Goal: Use online tool/utility: Use online tool/utility

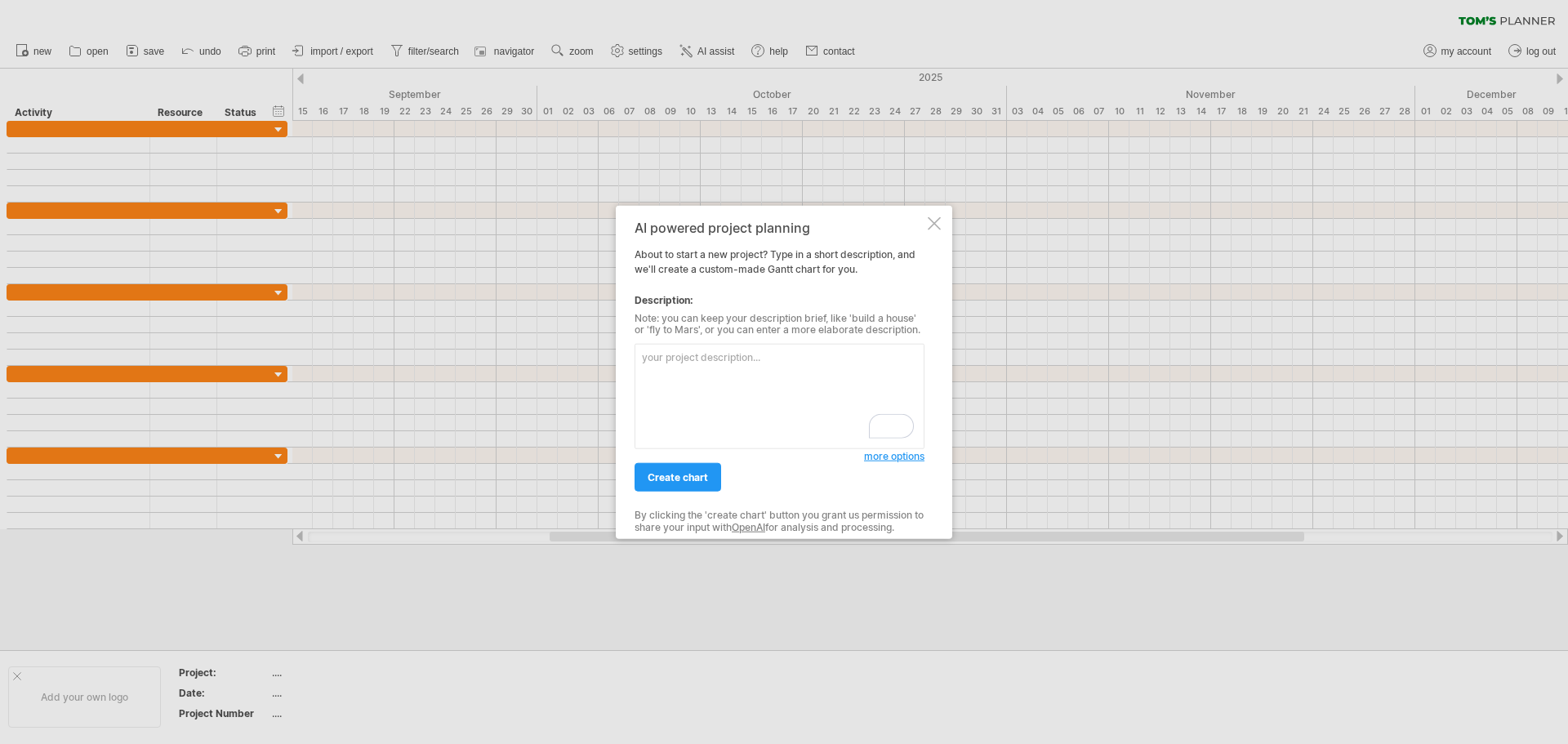
click at [898, 455] on span "more options" at bounding box center [894, 456] width 60 height 12
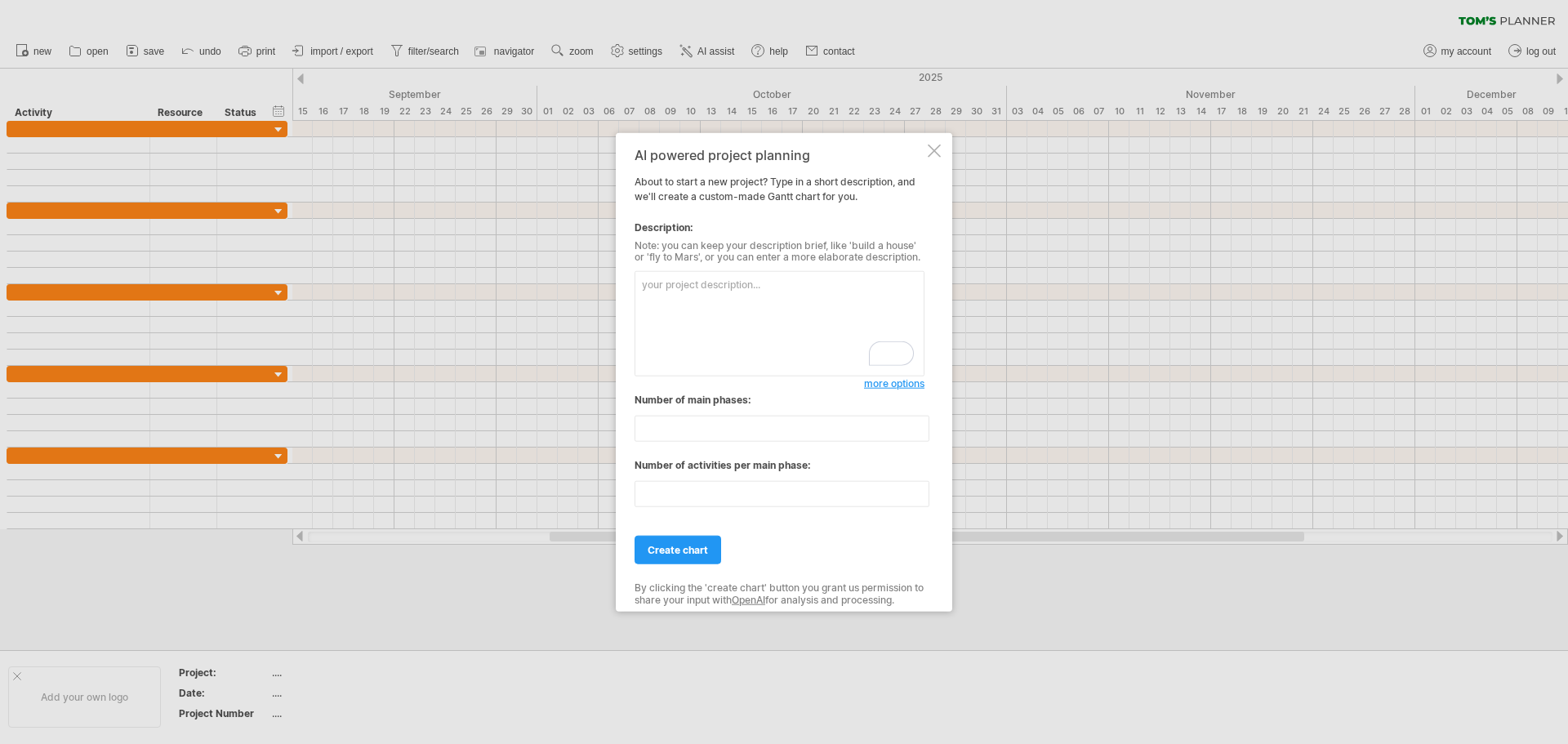
click at [754, 301] on textarea "To enrich screen reader interactions, please activate Accessibility in Grammarl…" at bounding box center [779, 323] width 290 height 105
paste textarea "Research Activities Timeline Activity Start Date End Date Sample preparation an…"
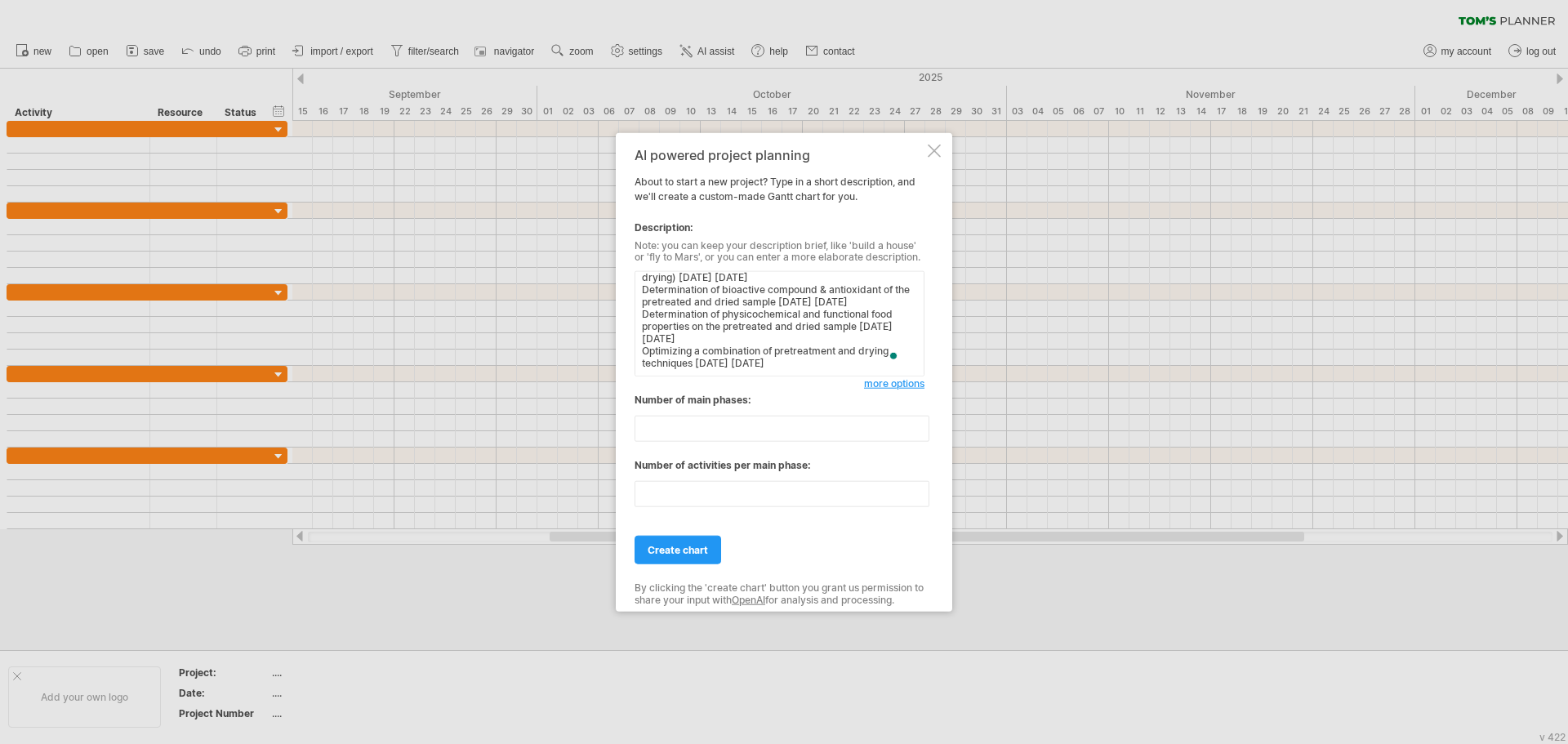
scroll to position [105, 0]
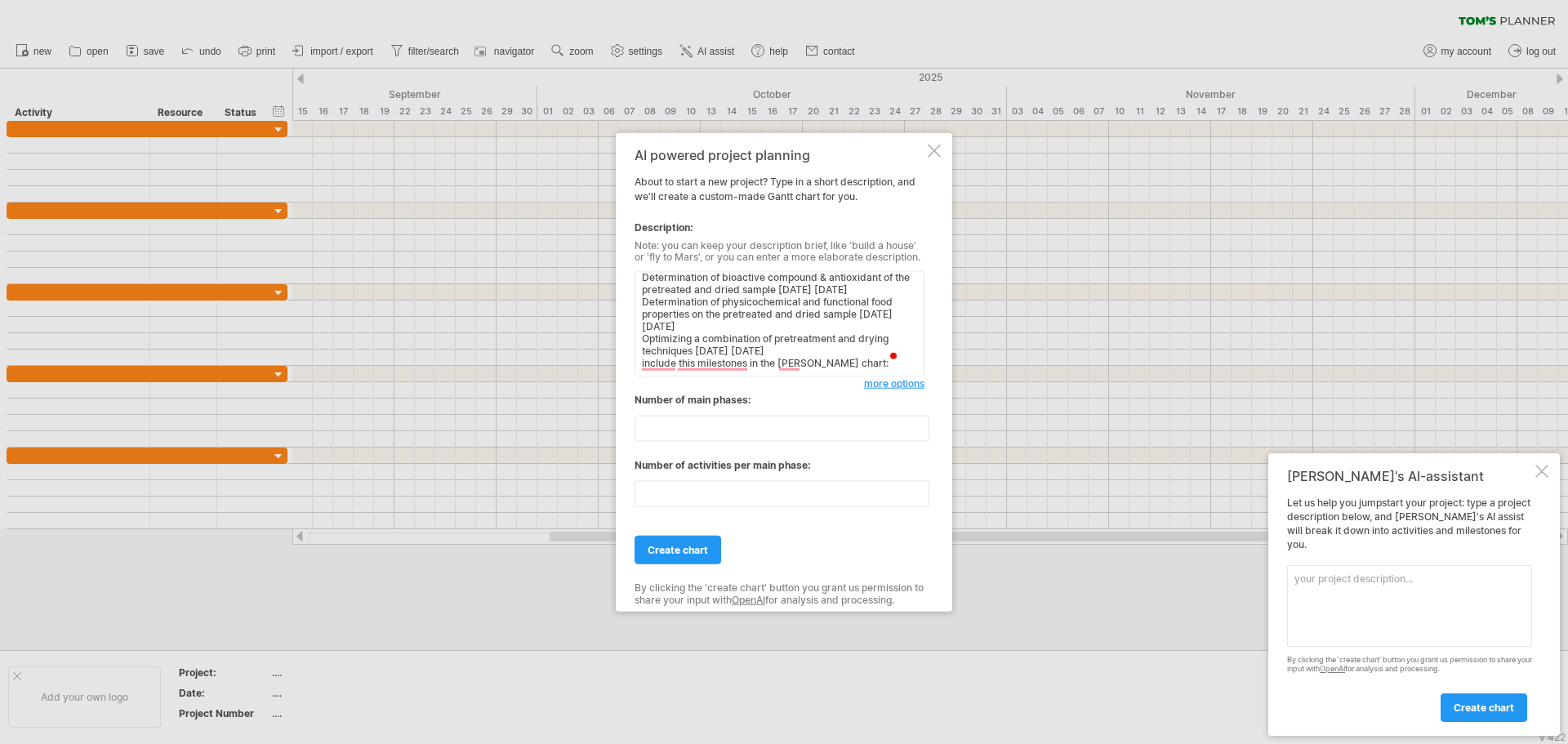
click at [850, 360] on textarea "prepare a [PERSON_NAME] chart with these details : Research Activities Timeline…" at bounding box center [779, 323] width 290 height 105
paste textarea "Milestones Description Date Cumulative Project Completion Percentage (%) Comple…"
type textarea "prepare a [PERSON_NAME] chart with these details : Research Activities Timeline…"
click at [686, 547] on span "create chart" at bounding box center [677, 549] width 60 height 12
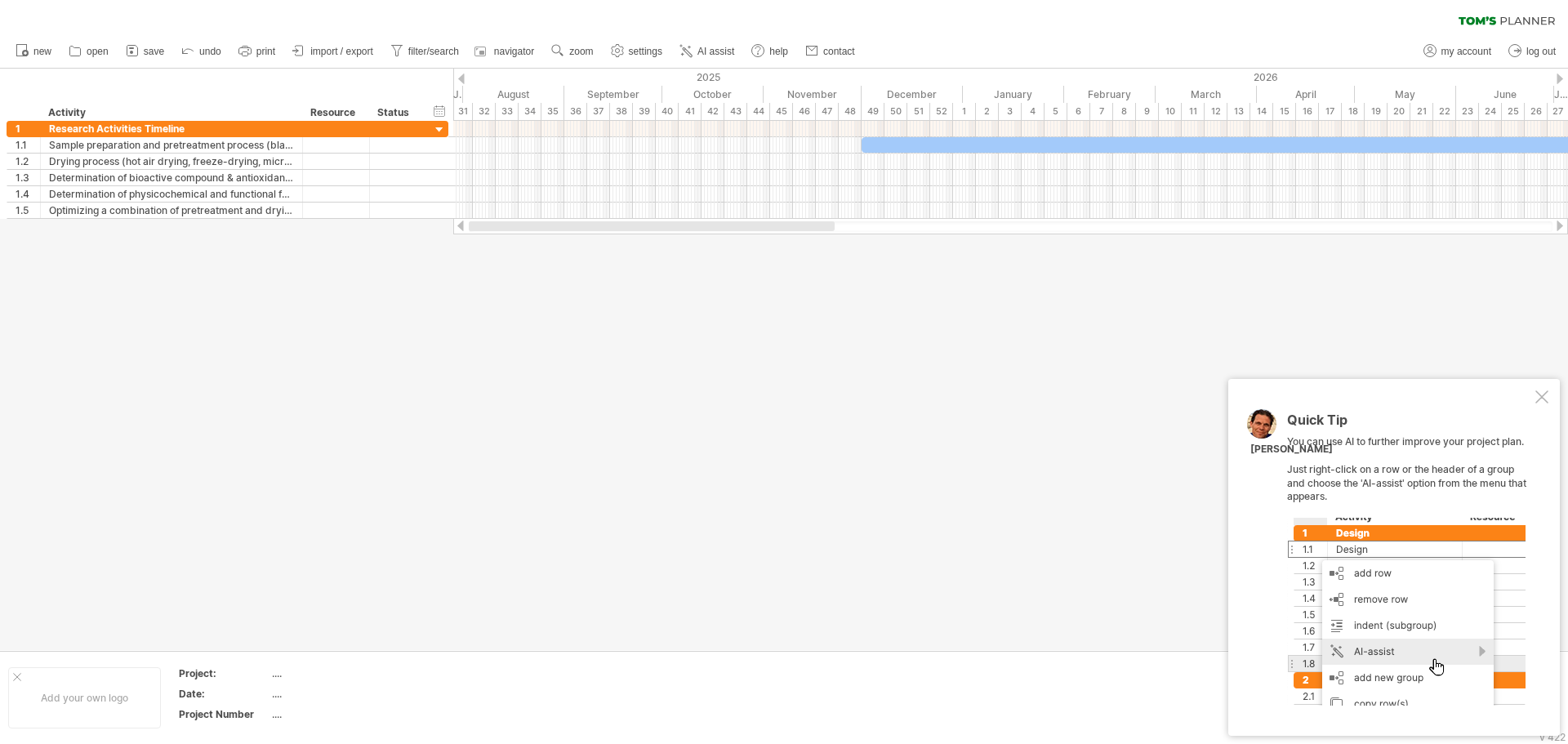
drag, startPoint x: 715, startPoint y: 228, endPoint x: 518, endPoint y: 232, distance: 197.0
click at [518, 232] on div at bounding box center [1011, 226] width 1115 height 17
click at [441, 112] on div "hide start/end/duration show start/end/duration" at bounding box center [439, 110] width 16 height 17
